Goal: Communication & Community: Connect with others

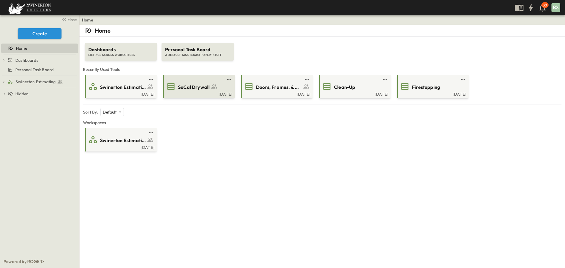
click at [189, 91] on div "SoCal Drywall" at bounding box center [198, 86] width 64 height 9
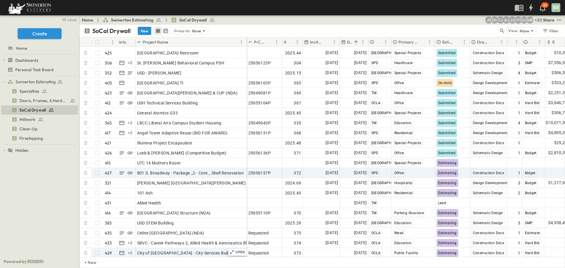
scroll to position [4145, 0]
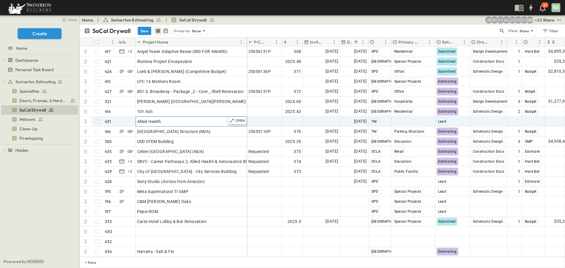
click at [171, 119] on div "Allied Health" at bounding box center [191, 121] width 108 height 8
click at [238, 118] on p "OPEN" at bounding box center [240, 120] width 10 height 5
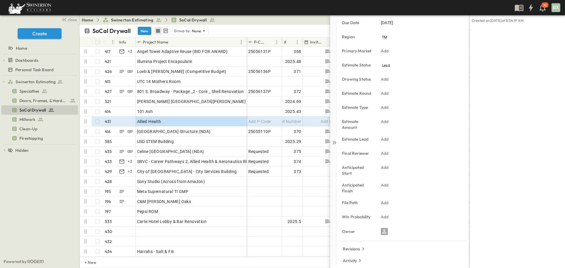
scroll to position [97, 0]
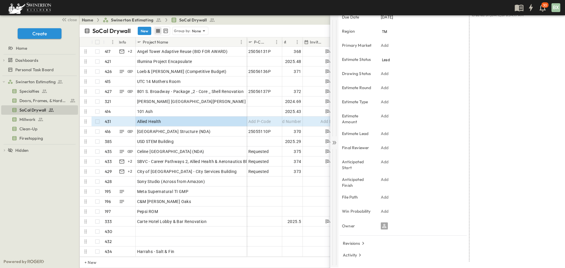
click at [335, 141] on icon at bounding box center [334, 143] width 6 height 6
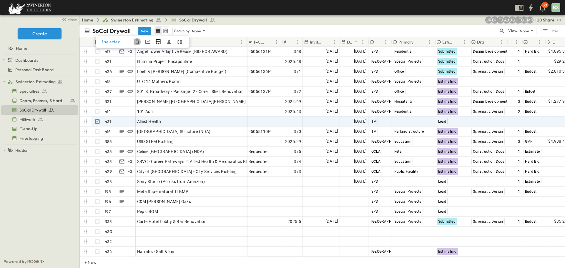
click at [139, 40] on icon "button" at bounding box center [137, 42] width 6 height 6
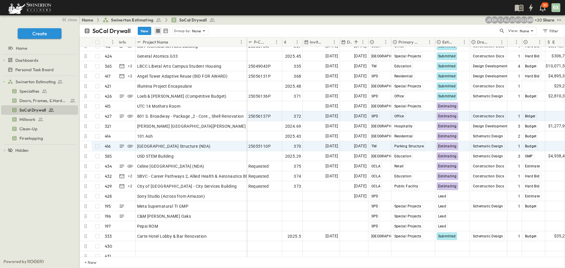
scroll to position [4105, 0]
